Goal: Communication & Community: Answer question/provide support

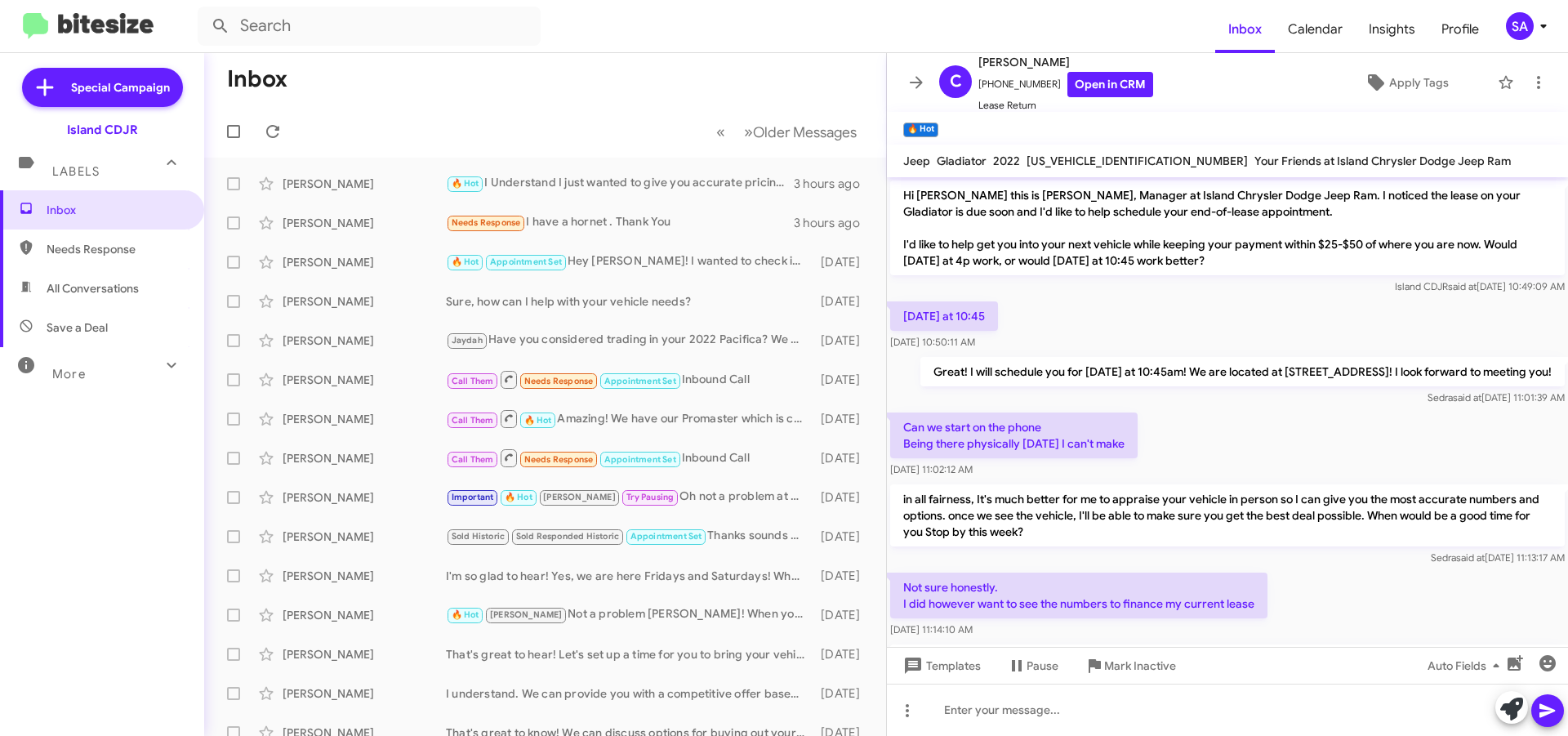
scroll to position [111, 0]
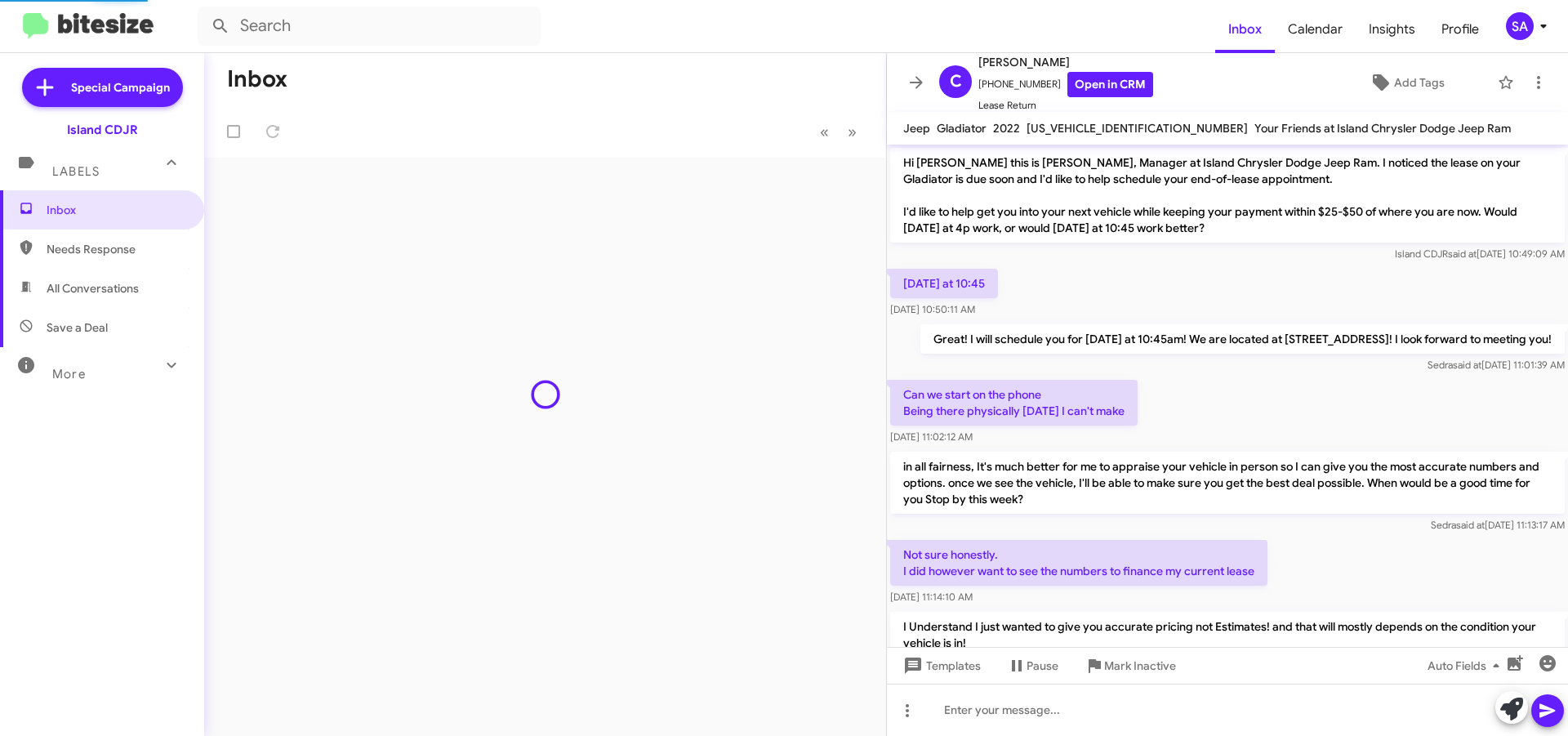
scroll to position [78, 0]
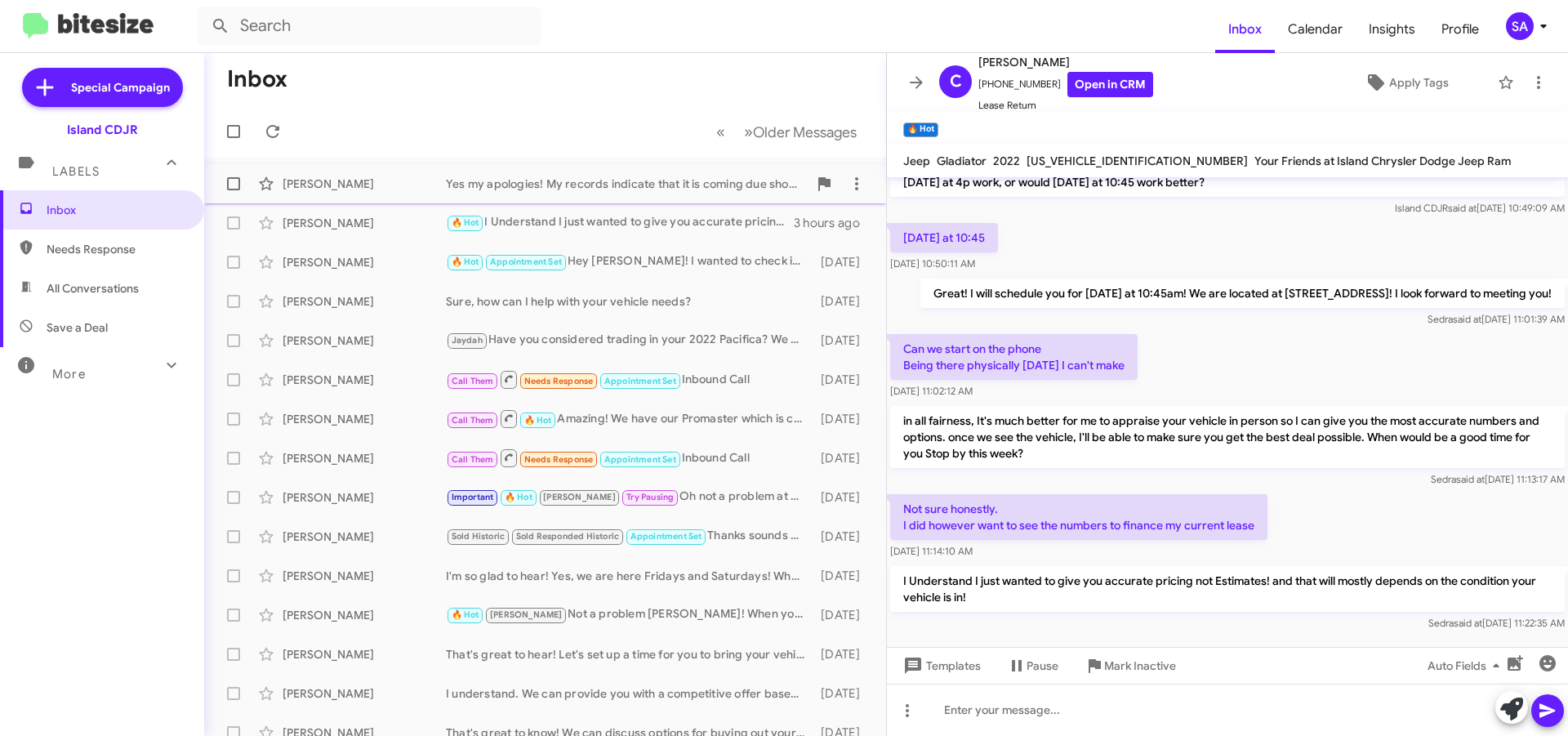
click at [647, 173] on div "Esmina Redzovic Yes my apologies! My records indicate that it is coming due sho…" at bounding box center [545, 183] width 656 height 33
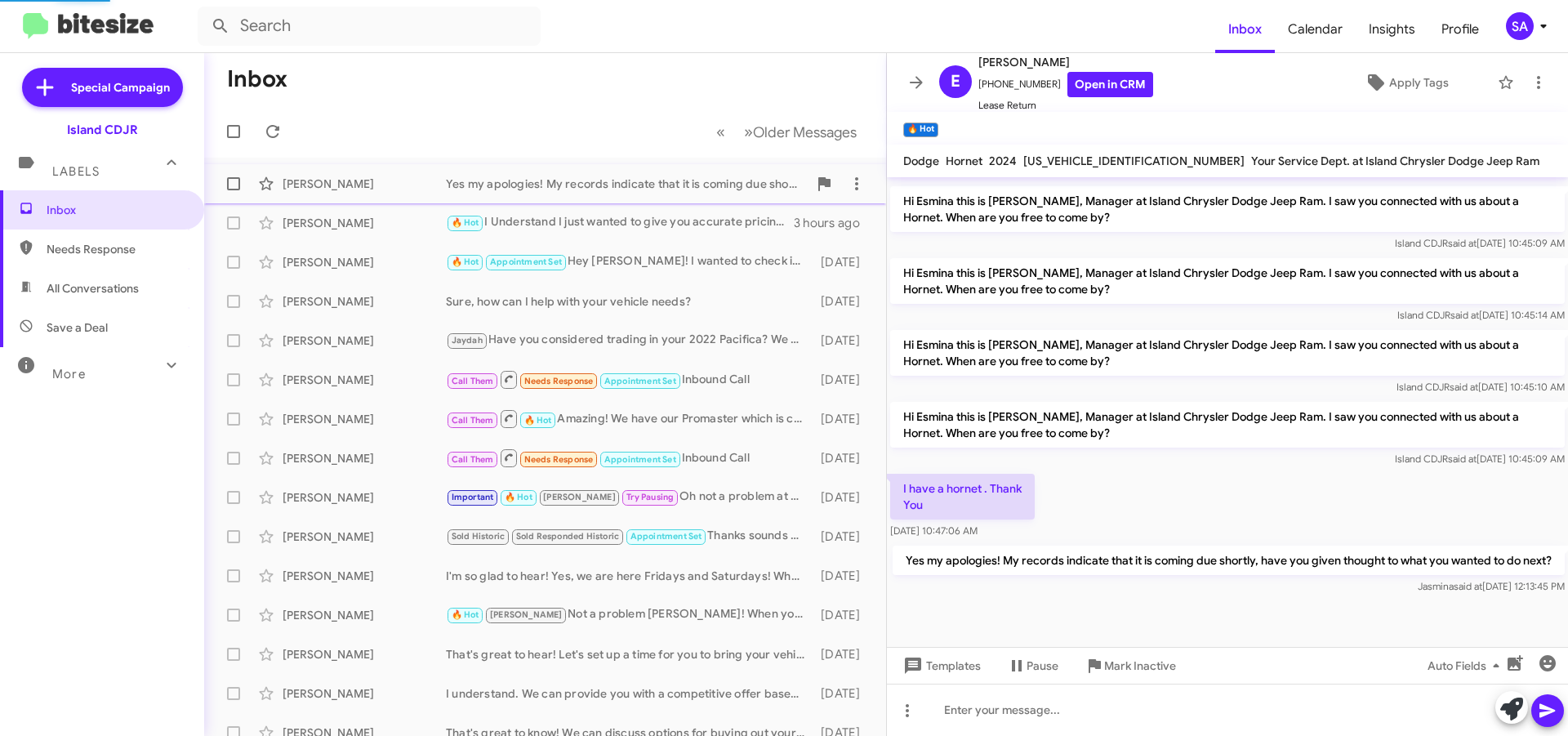
scroll to position [426, 0]
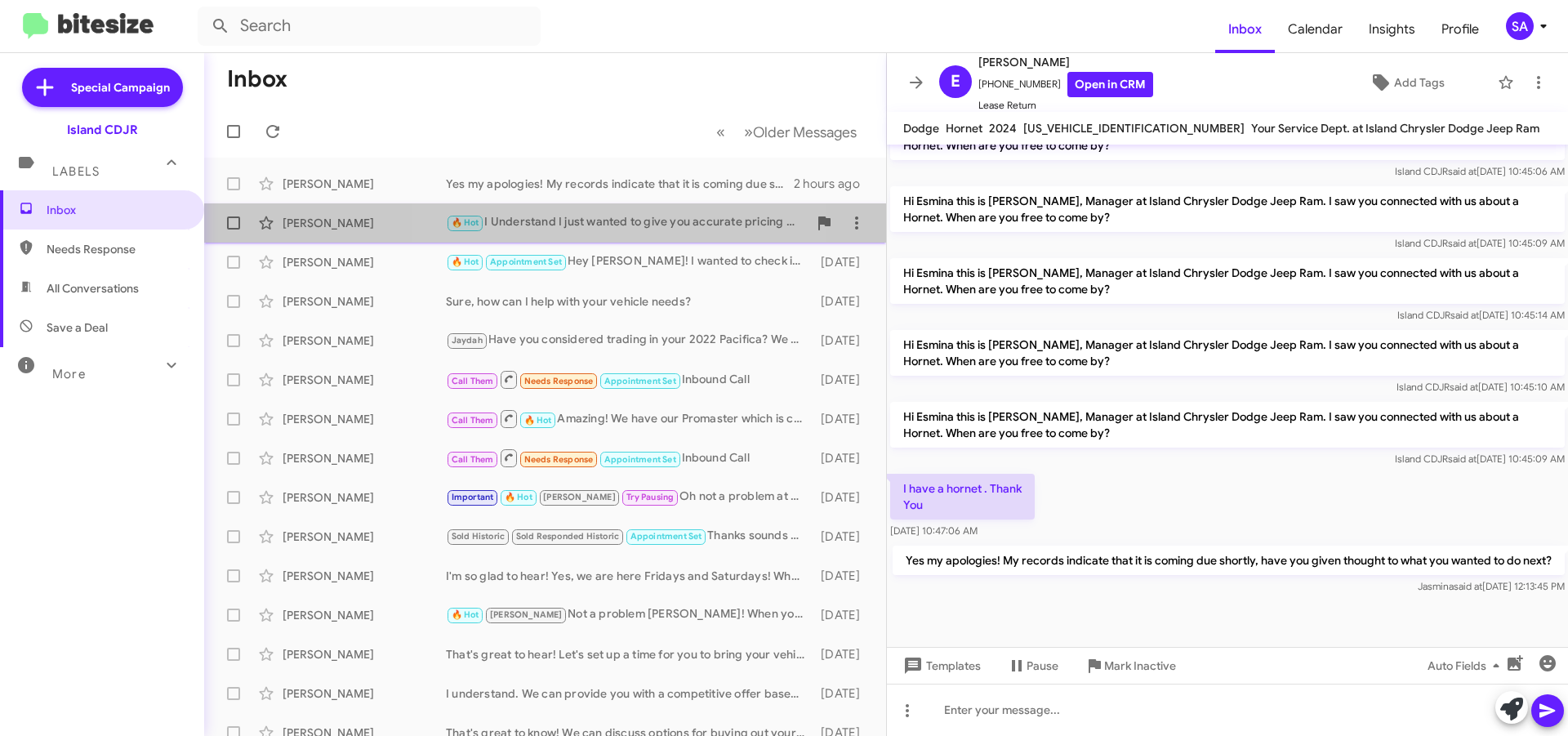
click at [607, 228] on div "🔥 Hot I Understand I just wanted to give you accurate pricing not Estimates! an…" at bounding box center [627, 222] width 362 height 19
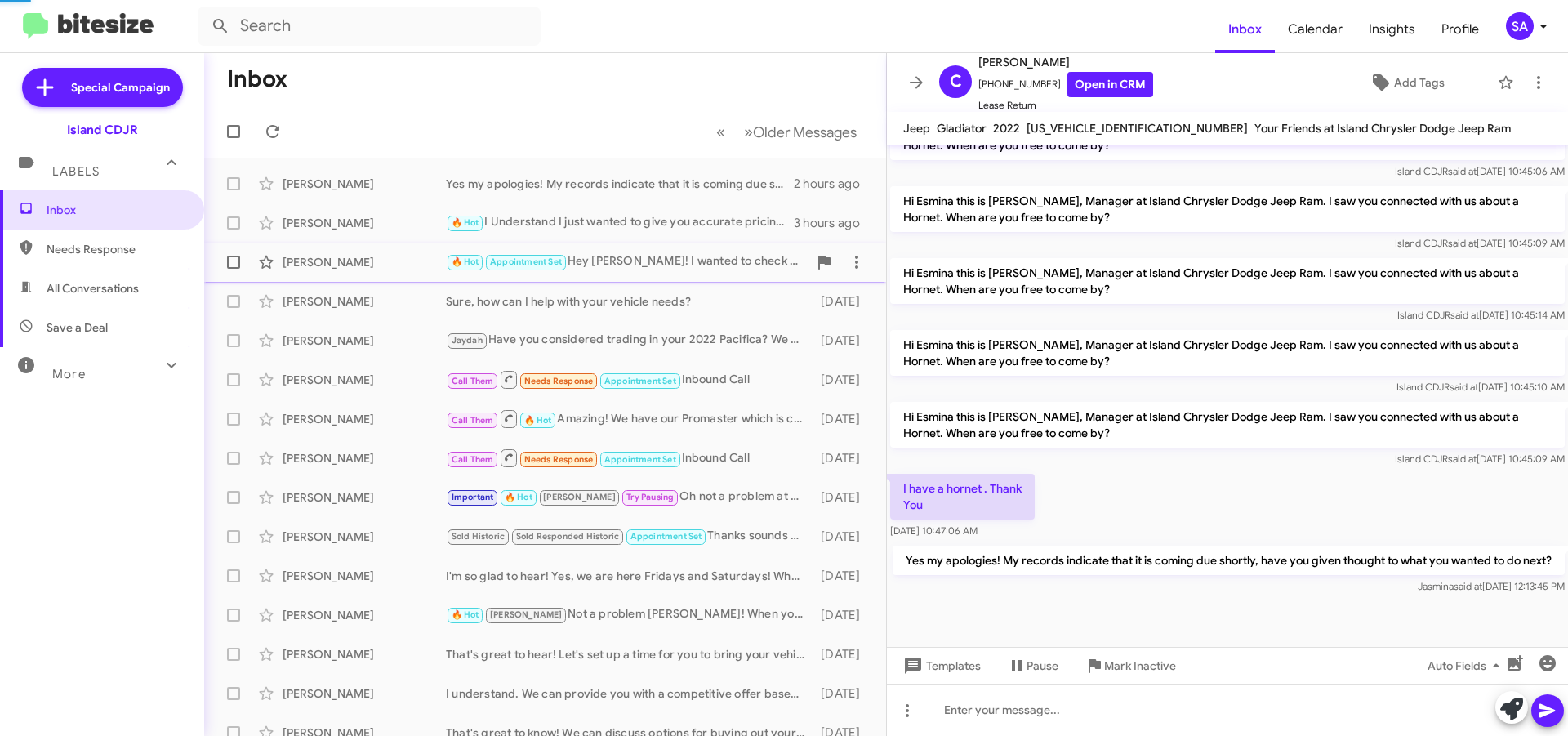
scroll to position [111, 0]
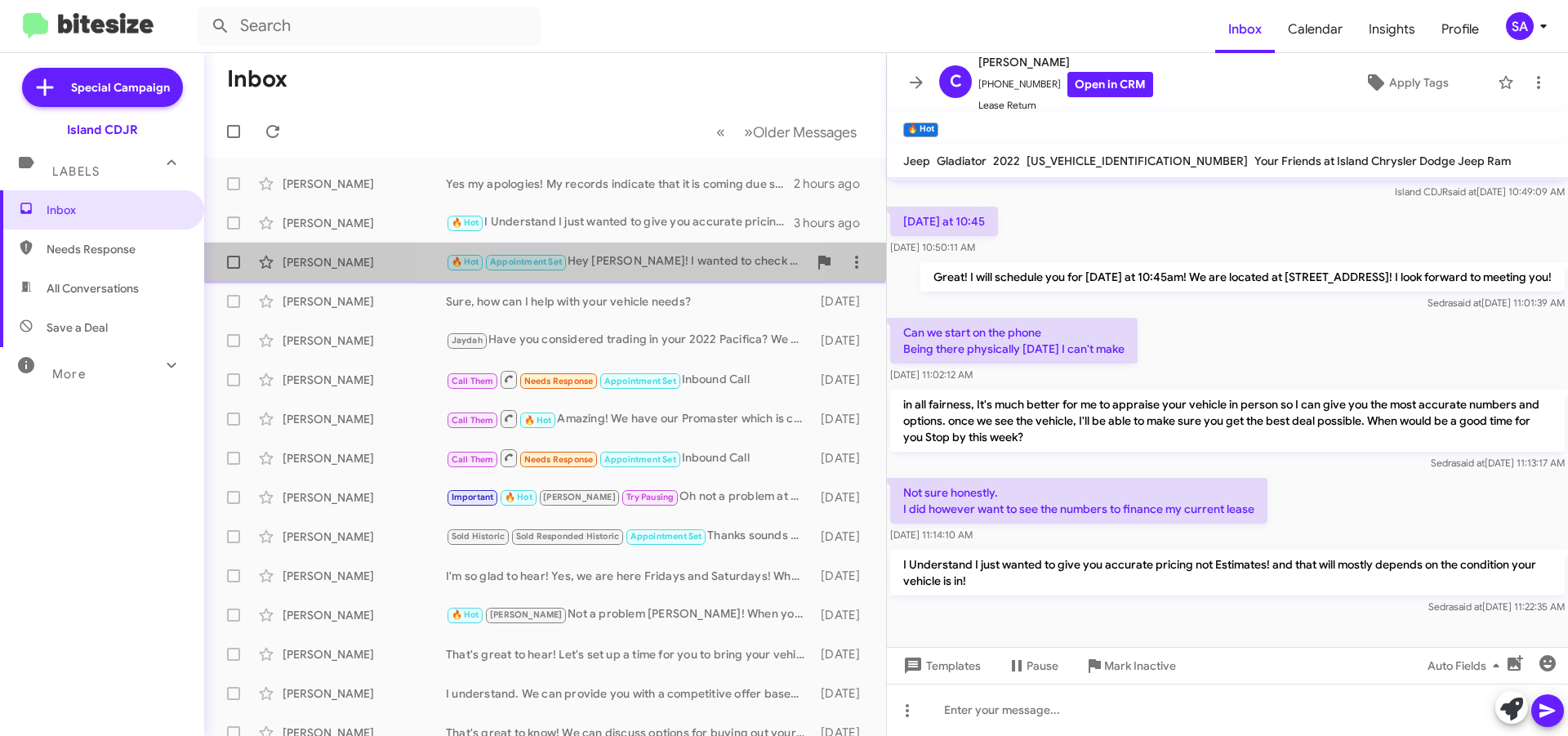
click at [599, 248] on div "David Gonzalez 🔥 Hot Appointment Set Hey David! I wanted to check in and see if…" at bounding box center [545, 262] width 656 height 33
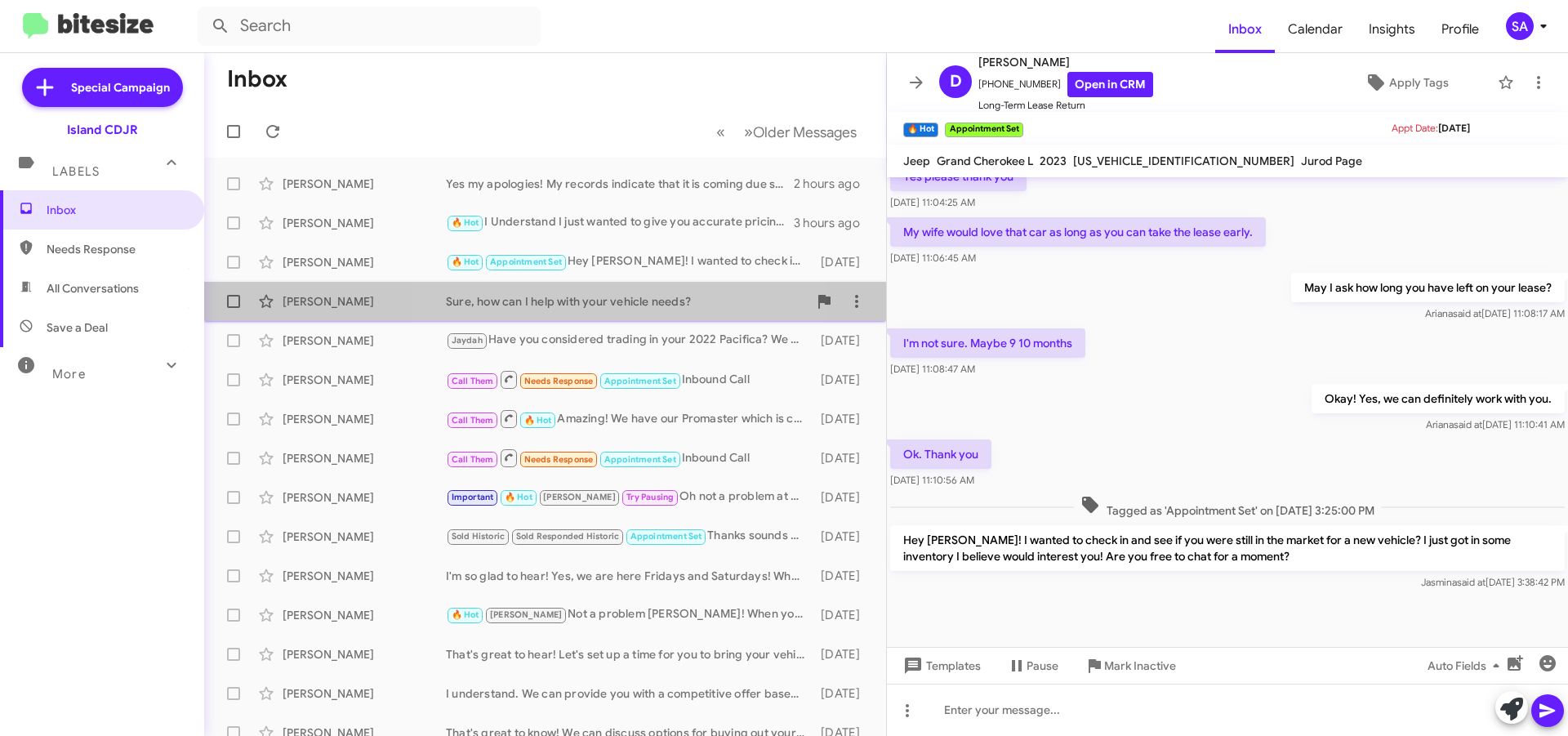
click at [610, 304] on div "Sure, how can I help with your vehicle needs?" at bounding box center [627, 301] width 362 height 16
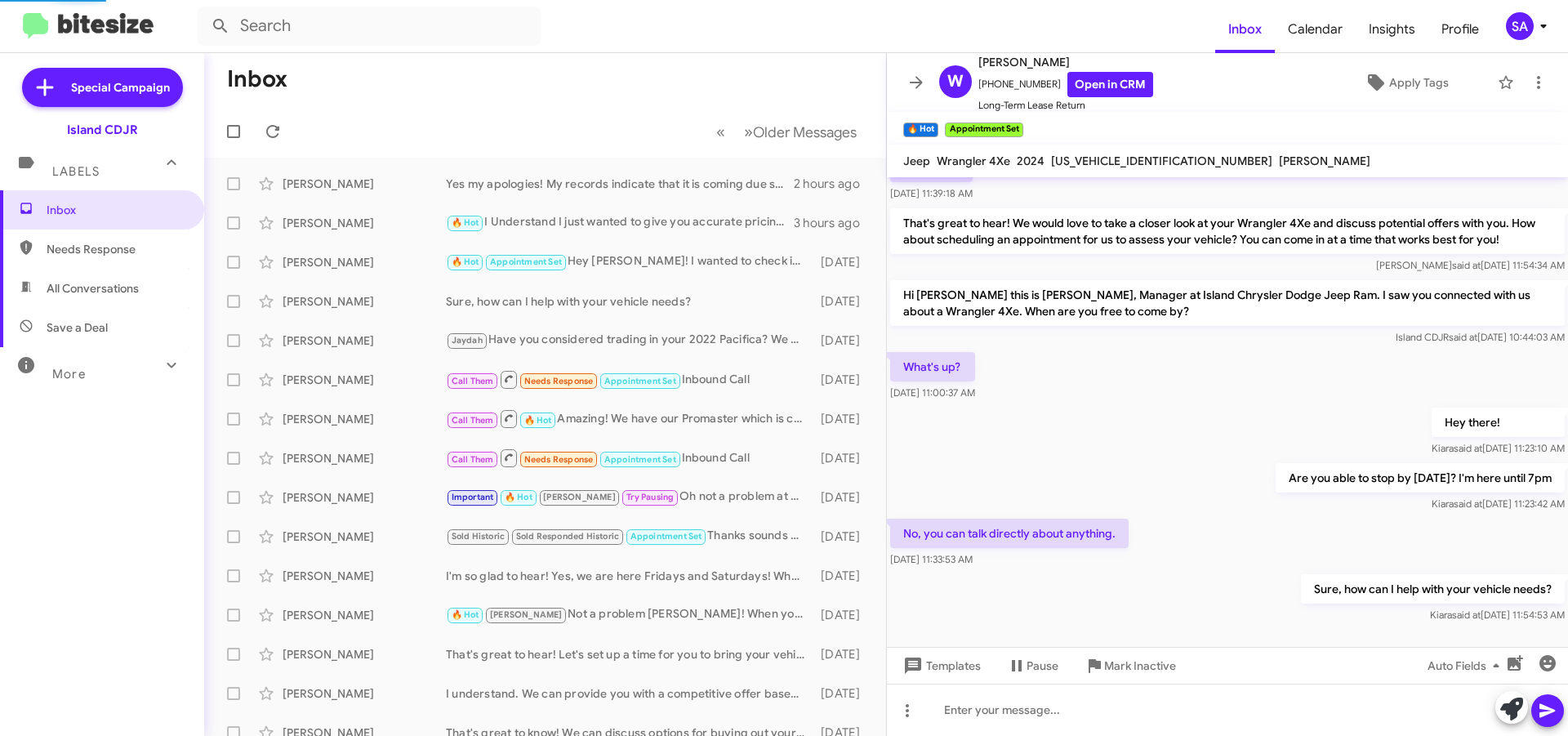
scroll to position [116, 0]
